Goal: Find specific page/section: Find specific page/section

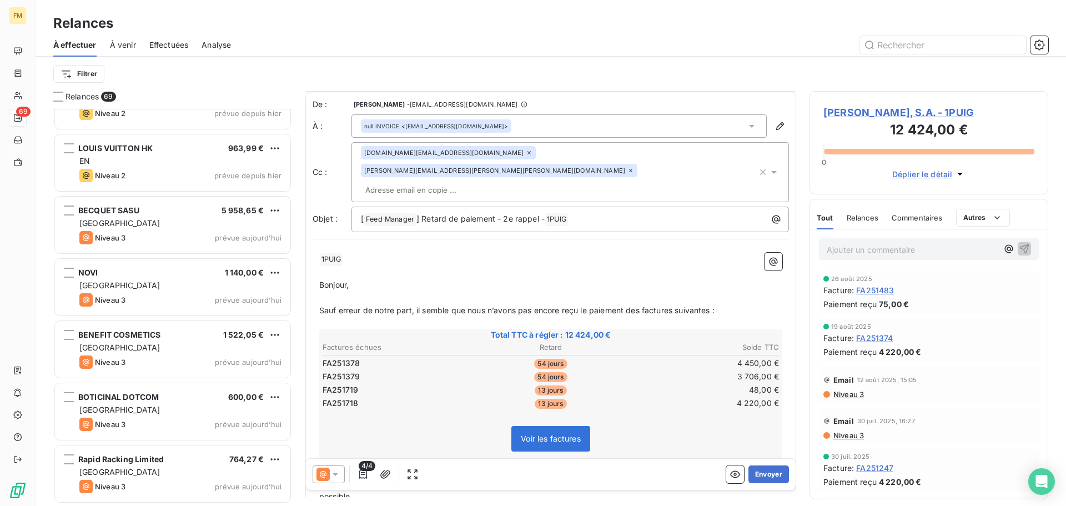
scroll to position [93, 0]
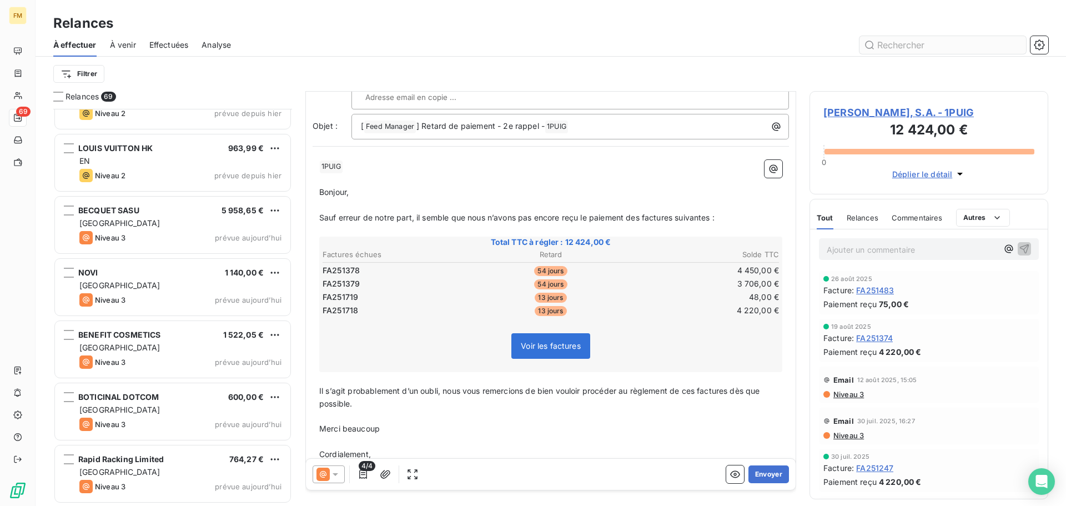
click at [917, 52] on input "text" at bounding box center [942, 45] width 167 height 18
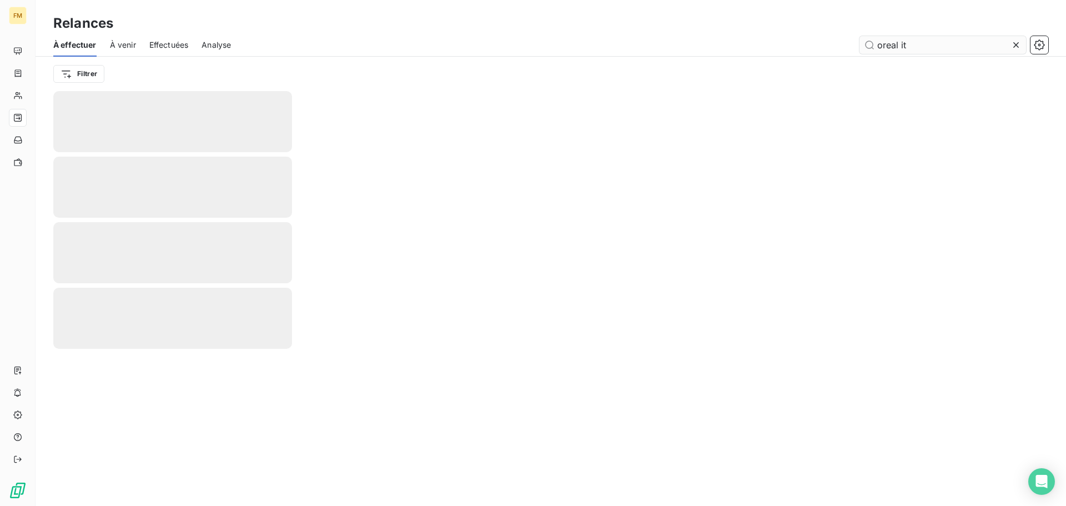
type input "oreal it"
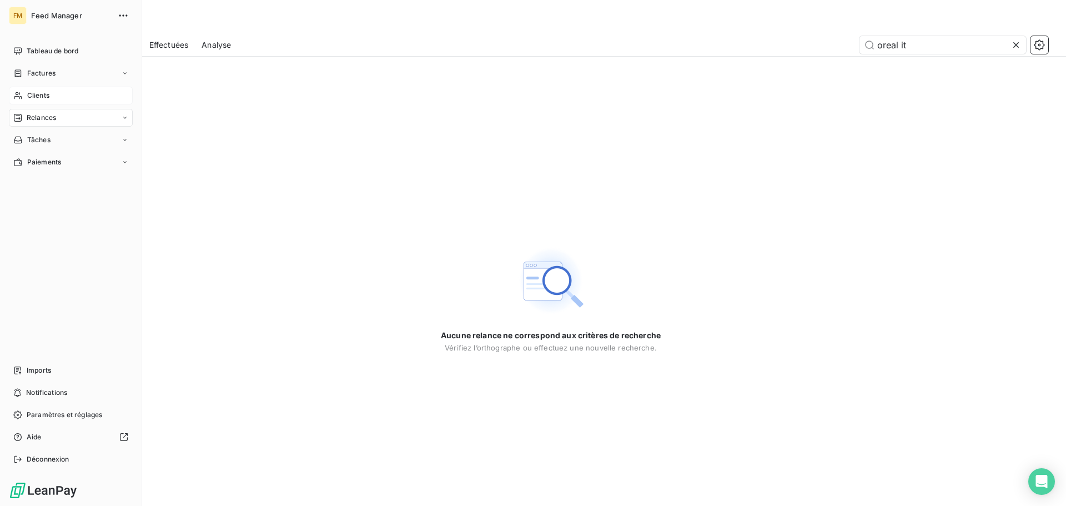
click at [15, 93] on icon at bounding box center [17, 95] width 9 height 9
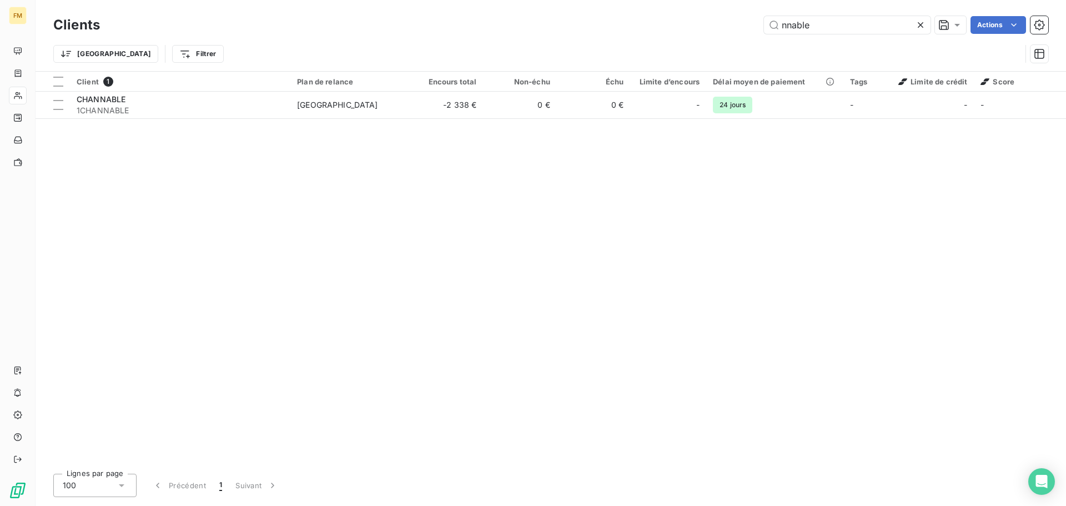
drag, startPoint x: 792, startPoint y: 36, endPoint x: 360, endPoint y: 4, distance: 433.1
click at [406, 12] on div "Clients nnable Actions Trier Filtrer" at bounding box center [551, 35] width 1030 height 71
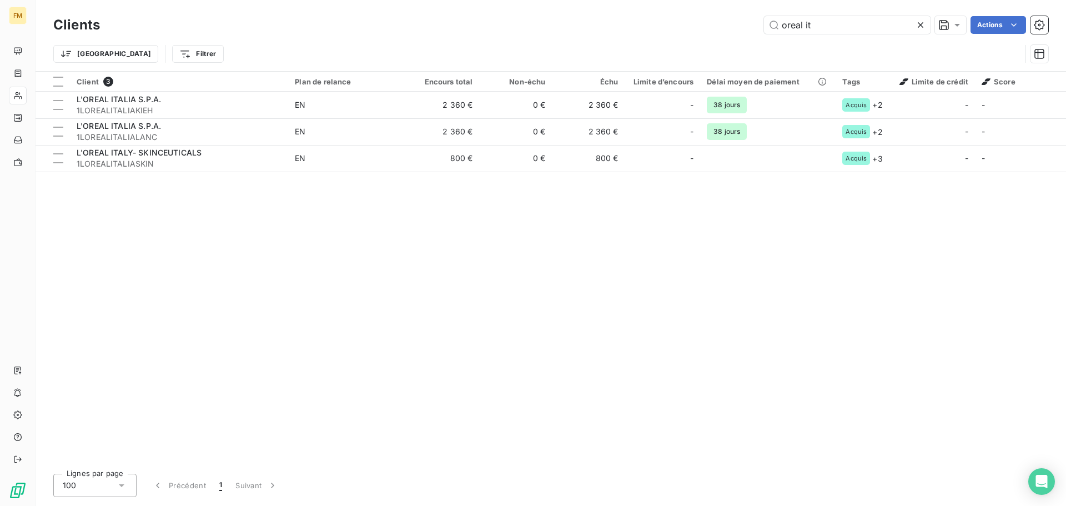
type input "oreal it"
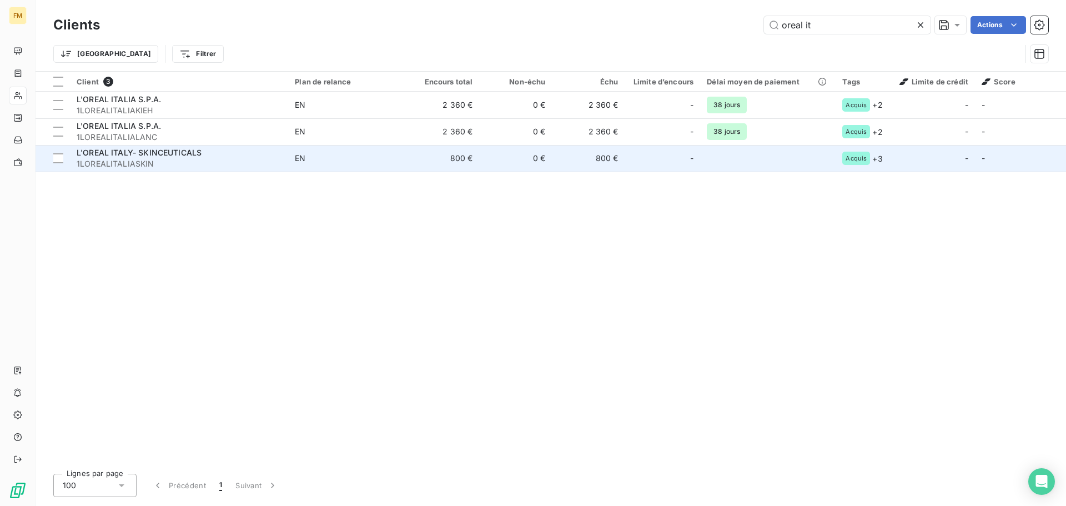
click at [162, 158] on span "1LOREALITALIASKIN" at bounding box center [179, 163] width 205 height 11
